Goal: Complete application form

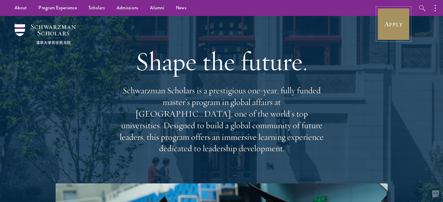
click at [391, 25] on link "Apply" at bounding box center [393, 24] width 33 height 33
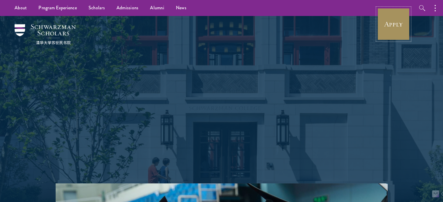
click at [403, 25] on link "Apply" at bounding box center [393, 24] width 33 height 33
